Goal: Transaction & Acquisition: Subscribe to service/newsletter

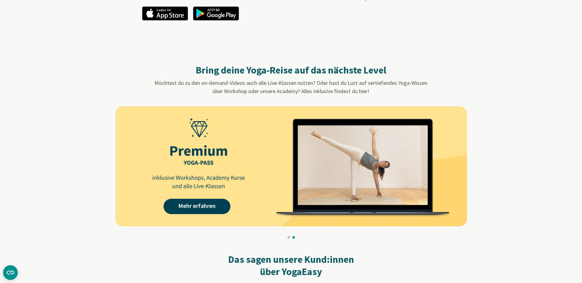
scroll to position [562, 0]
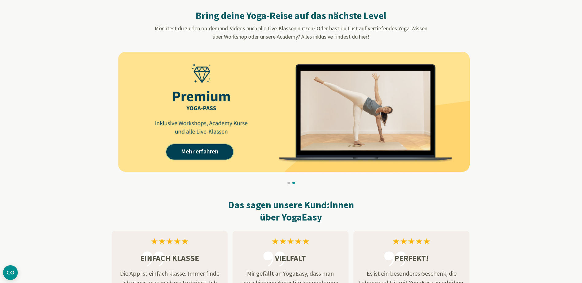
drag, startPoint x: 213, startPoint y: 158, endPoint x: 216, endPoint y: 163, distance: 5.4
click at [216, 163] on div "Mehr erfahren" at bounding box center [293, 112] width 351 height 120
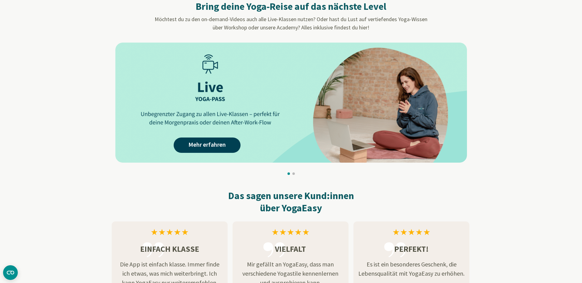
scroll to position [564, 0]
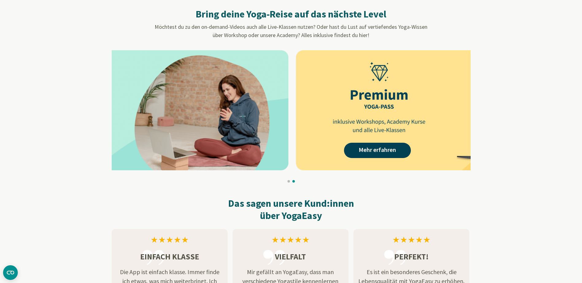
click at [149, 108] on img at bounding box center [112, 110] width 351 height 120
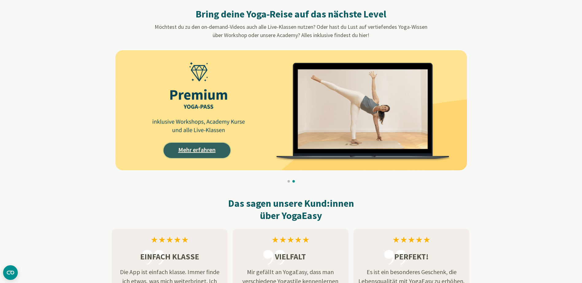
click at [214, 152] on link "Mehr erfahren" at bounding box center [196, 150] width 67 height 15
click at [199, 150] on link "Mehr erfahren" at bounding box center [196, 150] width 67 height 15
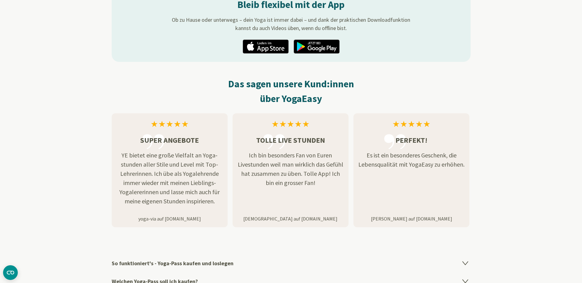
scroll to position [847, 0]
drag, startPoint x: 415, startPoint y: 231, endPoint x: 392, endPoint y: 198, distance: 40.4
